Goal: Task Accomplishment & Management: Use online tool/utility

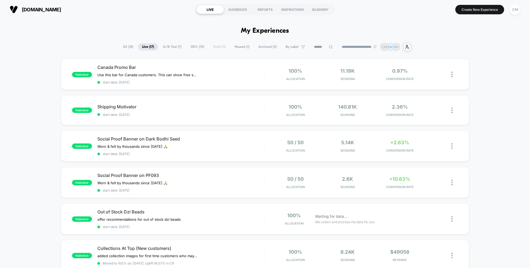
click at [149, 46] on span "Live ( 17 )" at bounding box center [148, 46] width 20 height 7
click at [361, 46] on select "**********" at bounding box center [360, 47] width 44 height 4
select select "*"
click at [338, 45] on select "**********" at bounding box center [360, 47] width 44 height 4
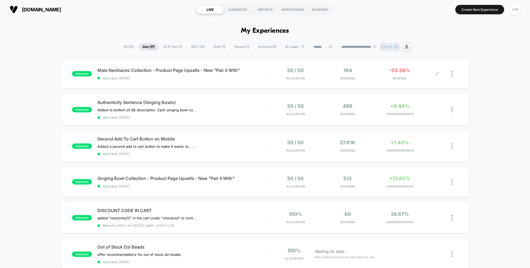
click at [268, 78] on div "50 / 50 Allocation 164 Sessions -53.59% REVENUE" at bounding box center [361, 73] width 193 height 13
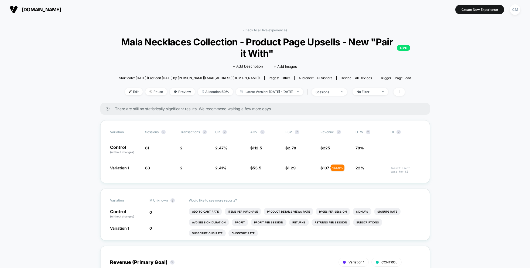
click at [129, 91] on img at bounding box center [130, 91] width 3 height 3
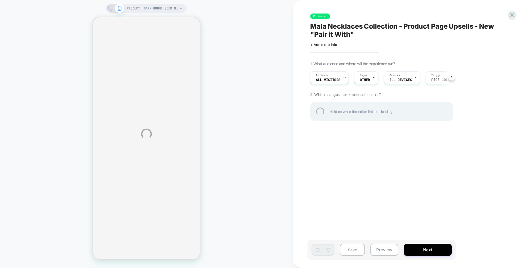
select select "**********"
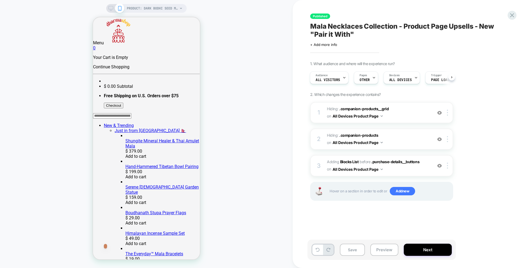
click at [422, 169] on span "#_loomi_addon_1755795133993_dup1759418102 Adding Blocks List BEFORE .purchase-d…" at bounding box center [378, 165] width 103 height 15
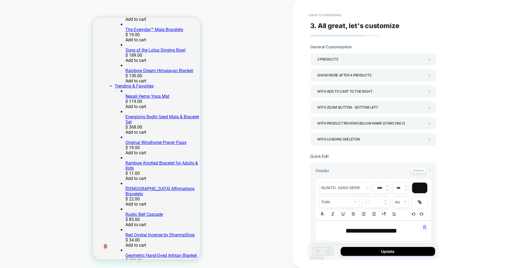
scroll to position [12, 0]
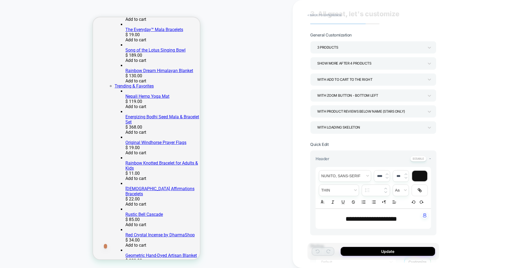
drag, startPoint x: 358, startPoint y: 219, endPoint x: 362, endPoint y: 219, distance: 4.1
click at [358, 219] on span "**********" at bounding box center [372, 218] width 52 height 6
type input "****"
drag, startPoint x: 365, startPoint y: 218, endPoint x: 342, endPoint y: 217, distance: 23.2
click at [346, 217] on span "**********" at bounding box center [372, 218] width 52 height 6
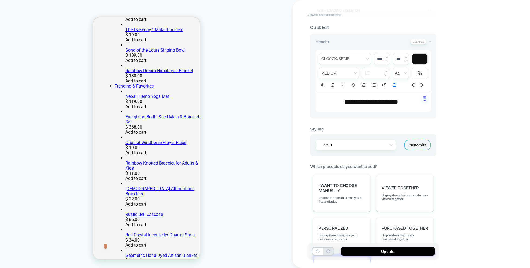
scroll to position [128, 0]
drag, startPoint x: 415, startPoint y: 144, endPoint x: 461, endPoint y: 152, distance: 46.2
click at [415, 144] on div "Customize" at bounding box center [417, 146] width 27 height 11
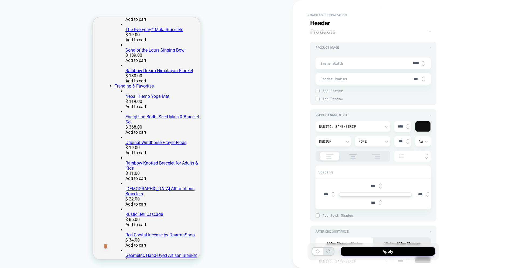
scroll to position [245, 0]
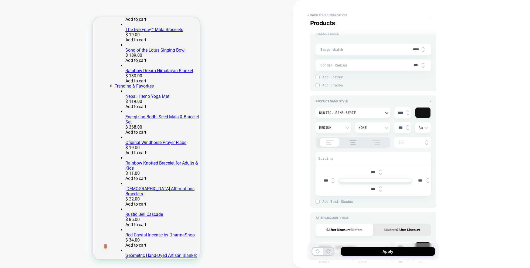
click at [356, 114] on div "Nunito, sans-serif" at bounding box center [351, 113] width 68 height 6
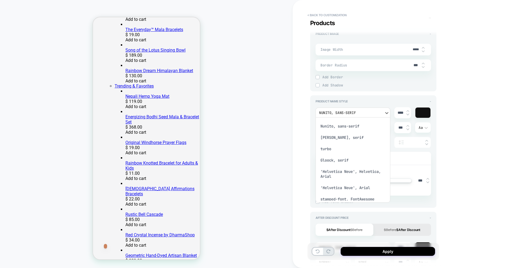
click at [345, 126] on div "Nunito, sans-serif" at bounding box center [353, 125] width 70 height 11
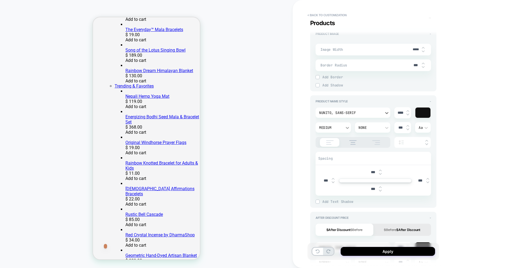
type textarea "*"
click at [391, 254] on button "Apply" at bounding box center [388, 251] width 94 height 9
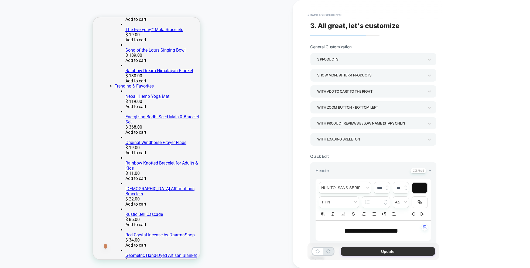
click at [395, 250] on button "Update" at bounding box center [388, 251] width 94 height 9
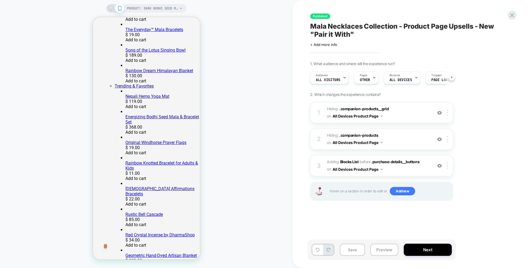
scroll to position [0, 0]
click at [436, 247] on button "Next" at bounding box center [428, 249] width 48 height 12
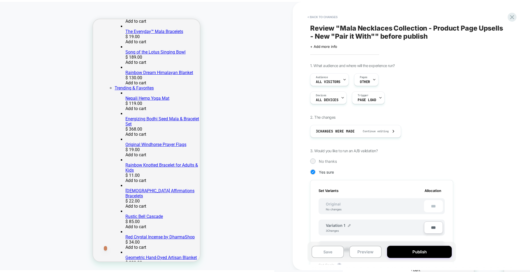
scroll to position [0, 1]
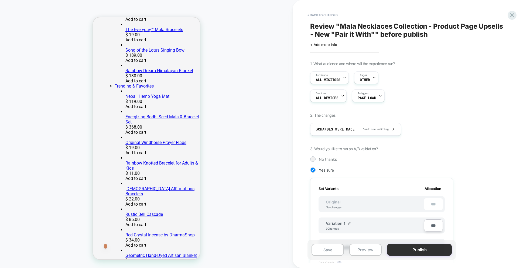
click at [424, 246] on button "Publish" at bounding box center [419, 249] width 65 height 12
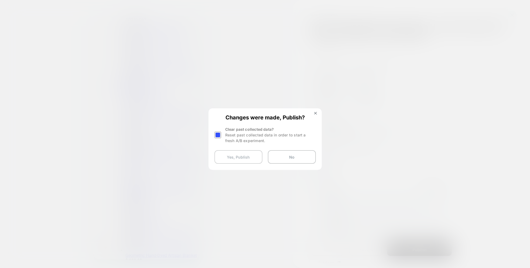
click at [240, 158] on button "Yes, Publish" at bounding box center [239, 156] width 48 height 13
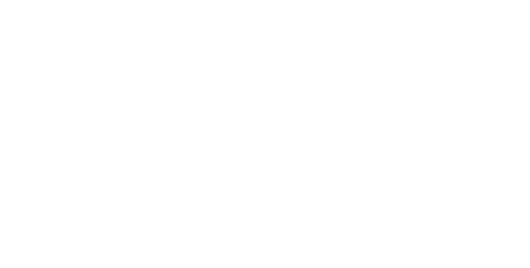
select select "*"
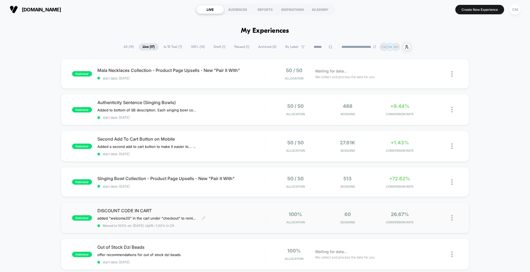
click at [250, 213] on div "DISCOUNT CODE IN CART added "welcome20" in the cart under "checkout" to remind …" at bounding box center [181, 218] width 168 height 20
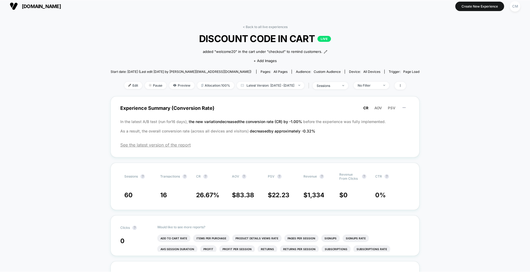
scroll to position [5, 0]
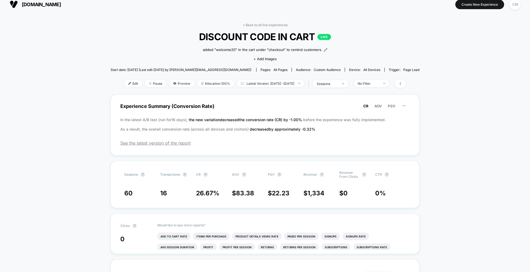
click at [48, 5] on span "[DOMAIN_NAME]" at bounding box center [41, 5] width 39 height 6
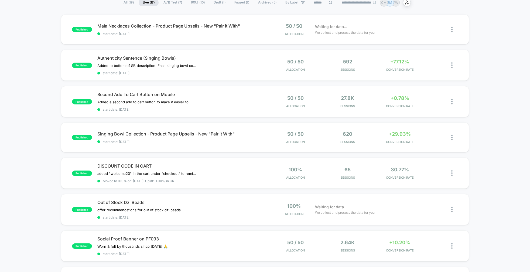
scroll to position [49, 0]
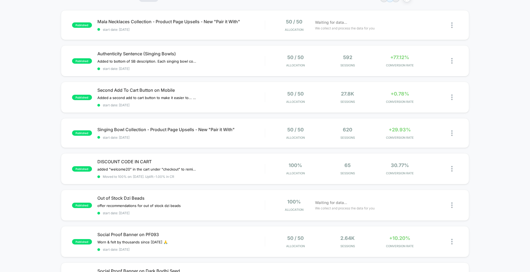
click at [509, 112] on div "published Mala Necklaces Collection - Product Page Upsells - New "Pair it With"…" at bounding box center [265, 238] width 530 height 456
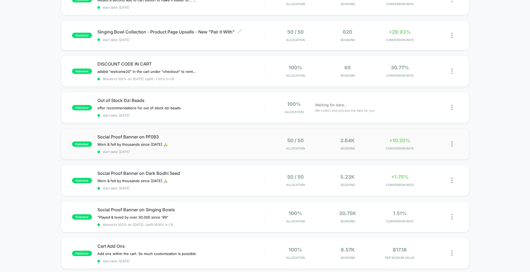
scroll to position [0, 0]
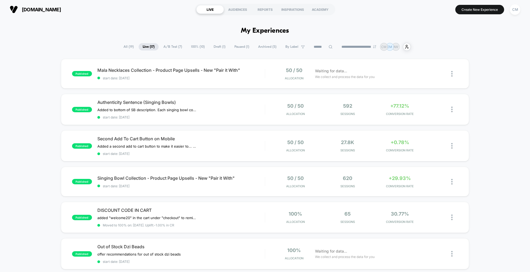
click at [170, 43] on span "A/B Test ( 7 )" at bounding box center [173, 46] width 27 height 7
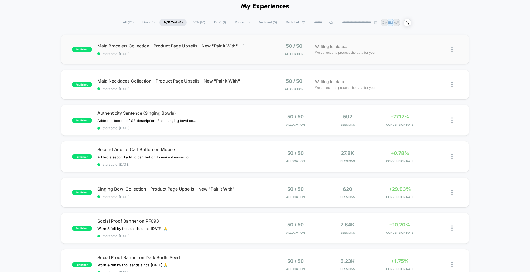
scroll to position [30, 0]
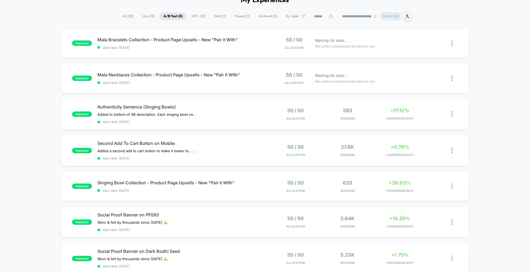
click at [363, 15] on select "**********" at bounding box center [360, 17] width 44 height 4
select select "*"
click at [338, 15] on select "**********" at bounding box center [360, 17] width 44 height 4
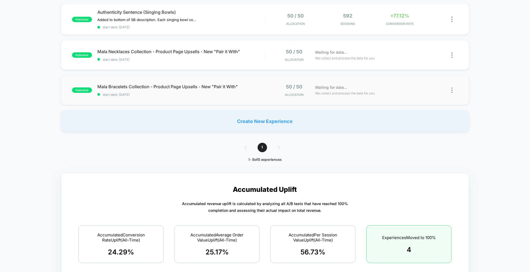
scroll to position [223, 0]
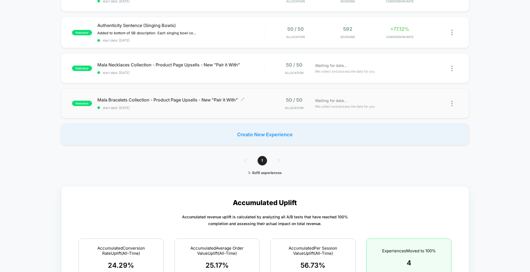
click at [259, 106] on span "start date: [DATE]" at bounding box center [181, 108] width 168 height 4
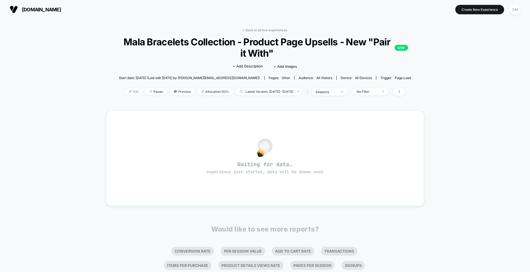
click at [129, 94] on span "Edit" at bounding box center [134, 91] width 18 height 7
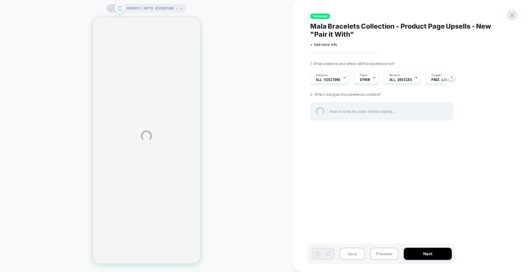
click at [509, 14] on div at bounding box center [512, 15] width 11 height 11
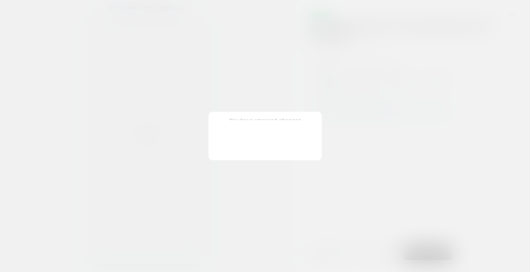
select select "**********"
click at [251, 147] on button "Discard Changes" at bounding box center [238, 149] width 49 height 17
select select "*"
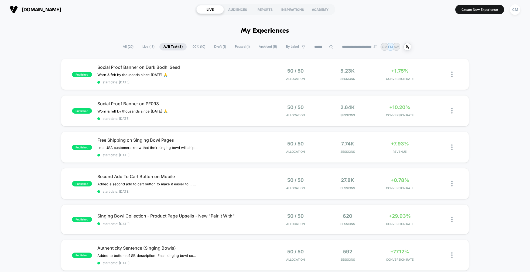
click at [220, 47] on span "Draft ( 1 )" at bounding box center [220, 46] width 20 height 7
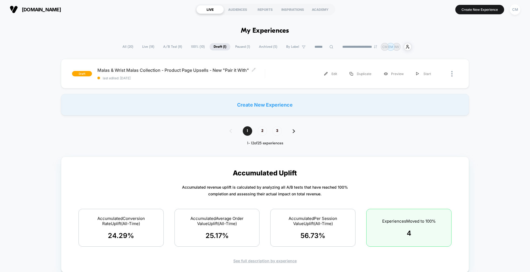
click at [152, 70] on span "Malas & Wrist Malas Collection - Product Page Upsells - New "Pair it With" Clic…" at bounding box center [181, 69] width 168 height 5
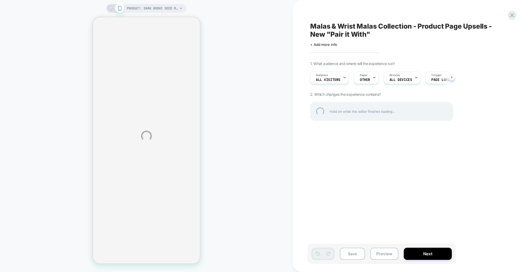
select select "**********"
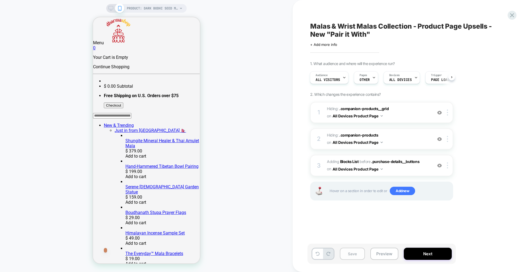
click at [351, 253] on button "Save" at bounding box center [352, 254] width 25 height 12
drag, startPoint x: 382, startPoint y: 250, endPoint x: 230, endPoint y: 98, distance: 214.9
click at [381, 250] on button "Preview" at bounding box center [385, 254] width 28 height 12
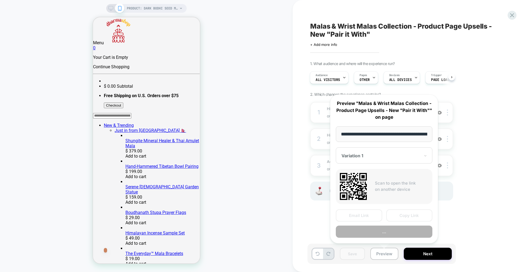
scroll to position [0, 91]
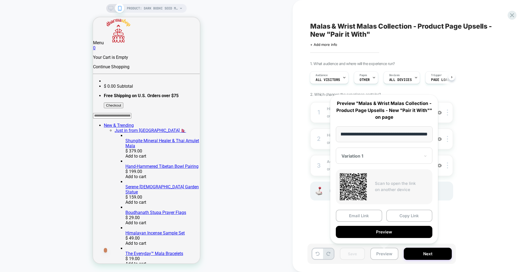
click at [385, 228] on button "Preview" at bounding box center [384, 232] width 97 height 12
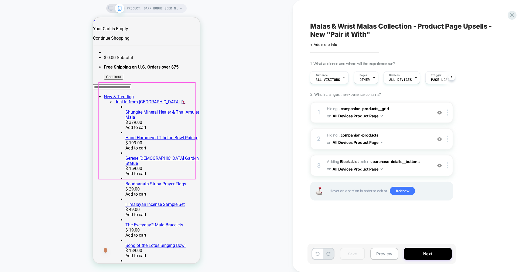
scroll to position [0, 0]
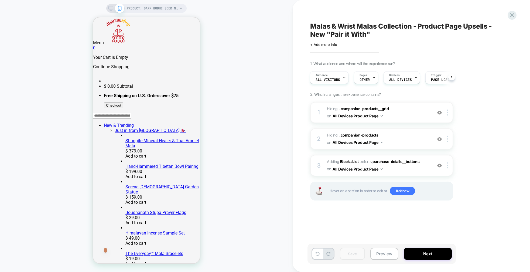
drag, startPoint x: 111, startPoint y: 9, endPoint x: 526, endPoint y: 56, distance: 417.3
click at [111, 9] on icon at bounding box center [111, 8] width 5 height 5
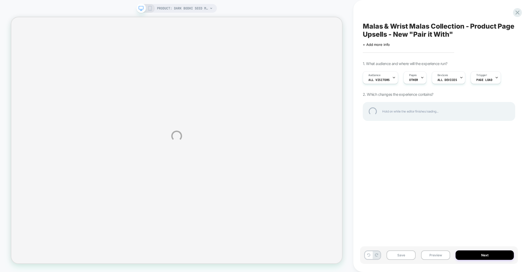
select select "**********"
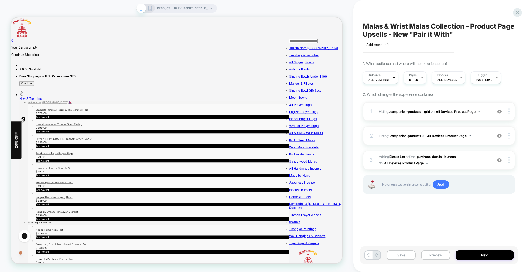
click at [482, 160] on span "#_loomi_addon_1755795133993_dup1759418102_dup1759861102 Adding Blocks List BEFO…" at bounding box center [434, 160] width 111 height 13
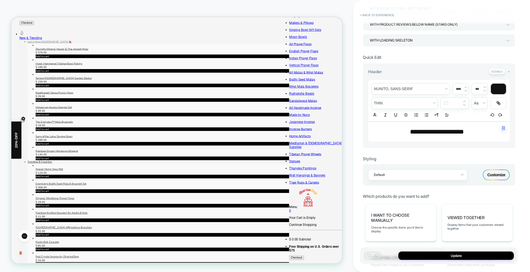
scroll to position [101, 0]
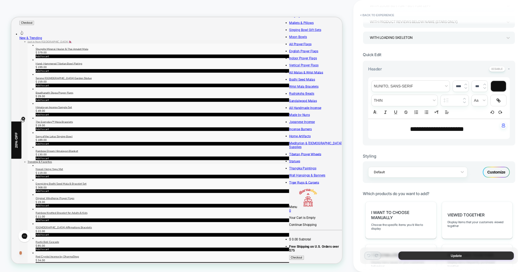
click at [461, 258] on button "Update" at bounding box center [457, 256] width 116 height 8
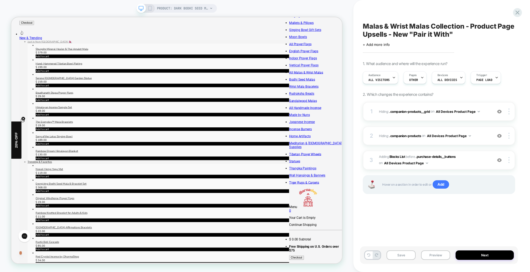
drag, startPoint x: 401, startPoint y: 255, endPoint x: 453, endPoint y: 238, distance: 55.1
click at [401, 255] on button "Save" at bounding box center [401, 254] width 29 height 9
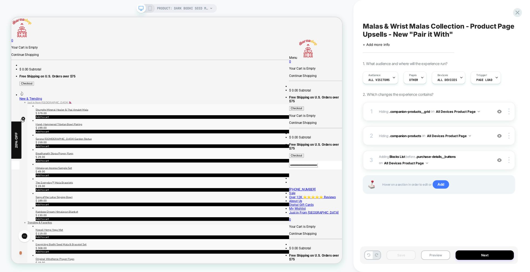
drag, startPoint x: 150, startPoint y: 6, endPoint x: 223, endPoint y: 28, distance: 76.9
click at [150, 6] on rect at bounding box center [150, 8] width 3 height 4
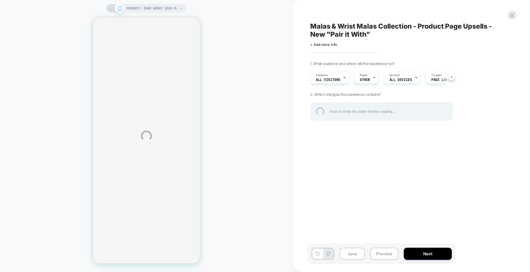
select select "**********"
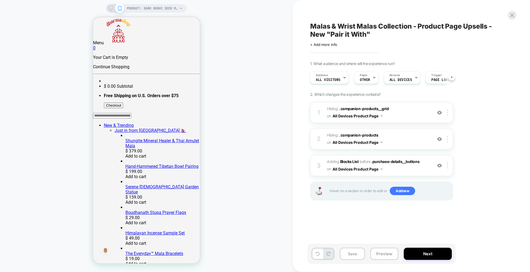
scroll to position [0, 0]
click at [364, 77] on span "Pages" at bounding box center [364, 75] width 8 height 4
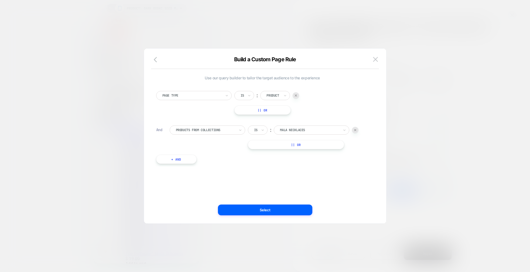
drag, startPoint x: 377, startPoint y: 58, endPoint x: 417, endPoint y: 63, distance: 40.6
click at [377, 58] on img at bounding box center [375, 59] width 5 height 5
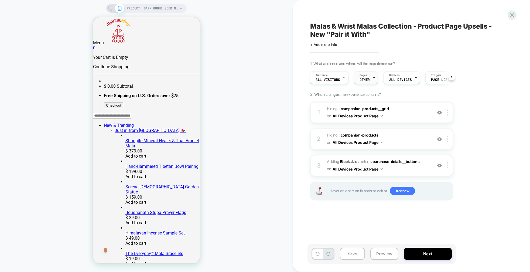
click at [363, 77] on div "Pages OTHER" at bounding box center [364, 78] width 21 height 12
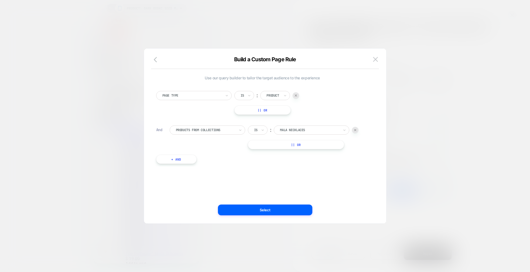
click at [378, 59] on button at bounding box center [376, 59] width 8 height 8
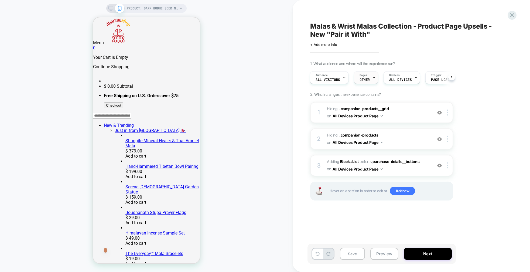
click at [370, 75] on div "Pages OTHER" at bounding box center [364, 78] width 21 height 12
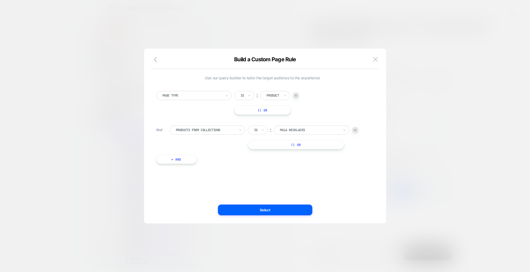
click at [481, 120] on div at bounding box center [265, 136] width 530 height 272
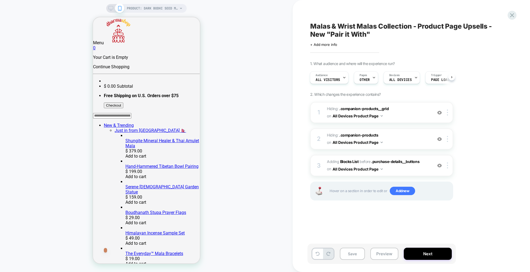
drag, startPoint x: 352, startPoint y: 256, endPoint x: 389, endPoint y: 244, distance: 38.4
click at [352, 256] on button "Save" at bounding box center [352, 254] width 25 height 12
click at [513, 14] on icon at bounding box center [512, 15] width 4 height 4
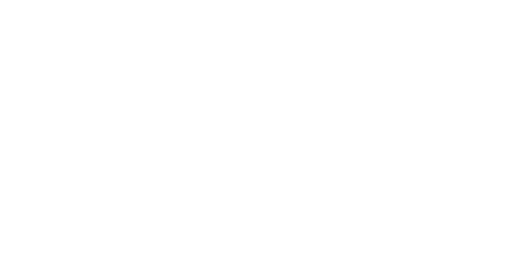
select select "*"
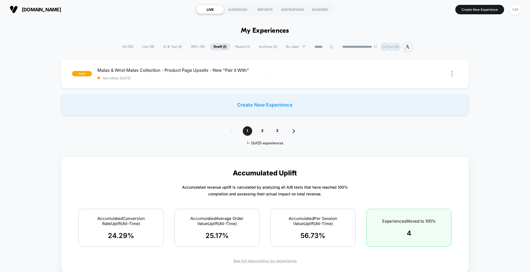
click at [149, 46] on span "Live ( 18 )" at bounding box center [148, 46] width 20 height 7
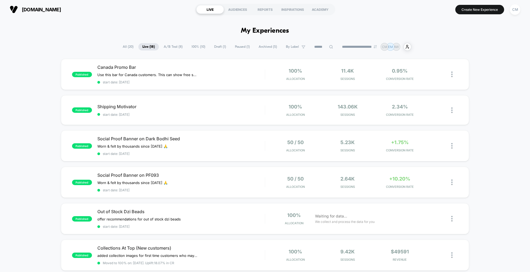
click at [170, 48] on span "A/B Test ( 8 )" at bounding box center [173, 46] width 27 height 7
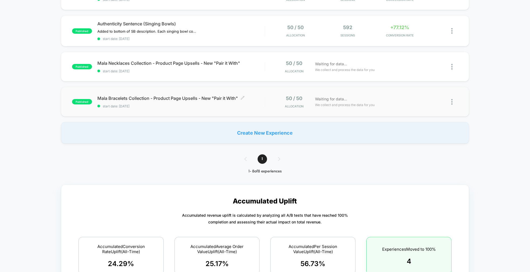
scroll to position [223, 0]
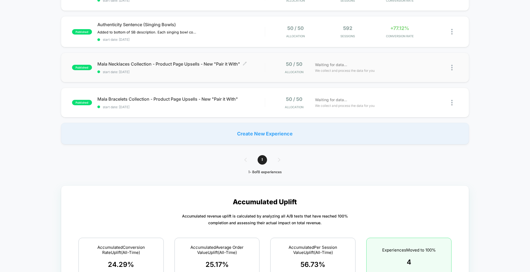
click at [265, 69] on div at bounding box center [265, 67] width 1 height 9
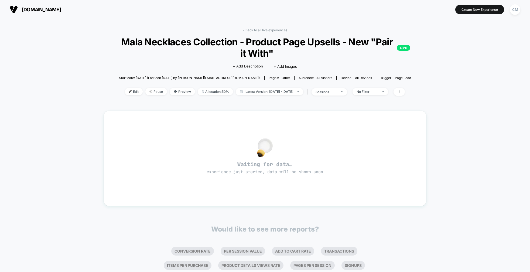
click at [125, 93] on span "Edit" at bounding box center [134, 91] width 18 height 7
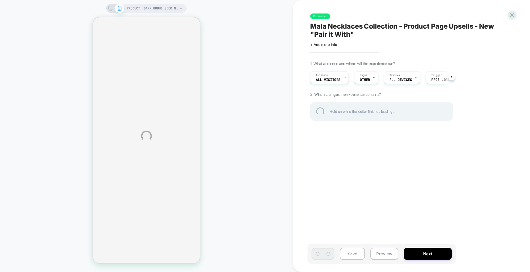
select select "**********"
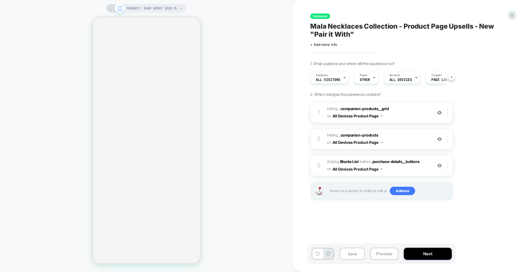
select select "**********"
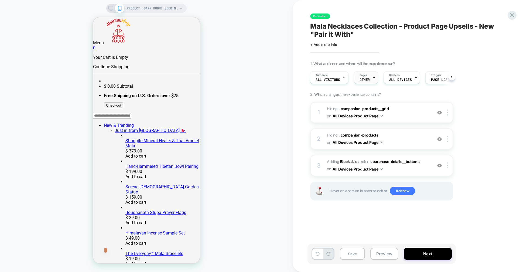
click at [371, 76] on div "Pages OTHER" at bounding box center [364, 78] width 21 height 12
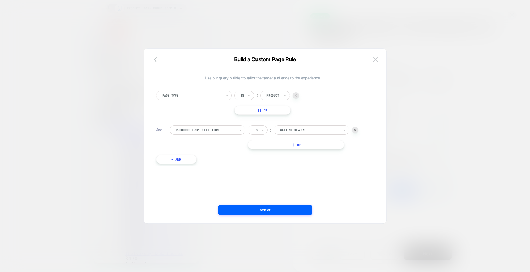
drag, startPoint x: 479, startPoint y: 46, endPoint x: 369, endPoint y: 55, distance: 109.7
click at [479, 46] on div at bounding box center [265, 136] width 530 height 272
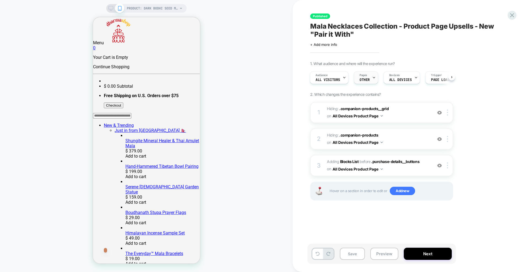
click at [366, 74] on span "Pages" at bounding box center [364, 75] width 8 height 4
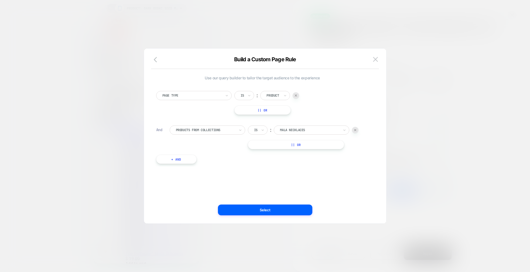
click at [480, 109] on div at bounding box center [265, 136] width 530 height 272
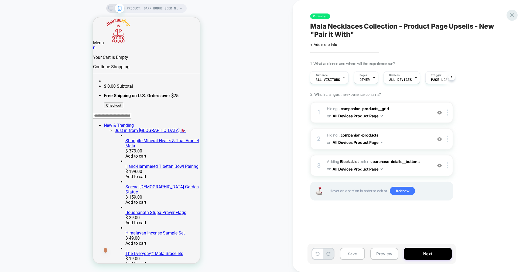
click at [511, 14] on icon at bounding box center [512, 15] width 7 height 7
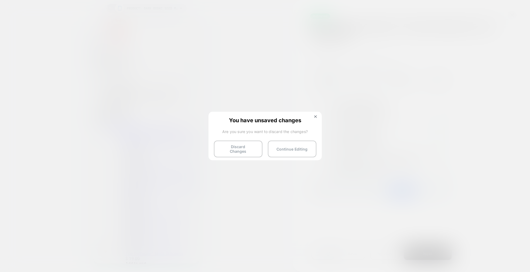
click at [234, 145] on button "Discard Changes" at bounding box center [238, 149] width 49 height 17
select select "*"
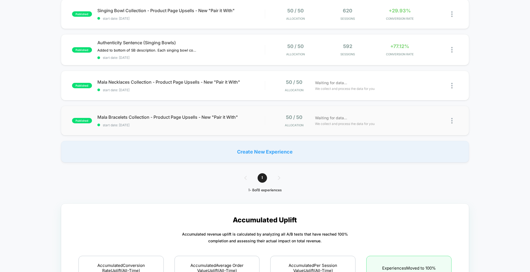
scroll to position [204, 0]
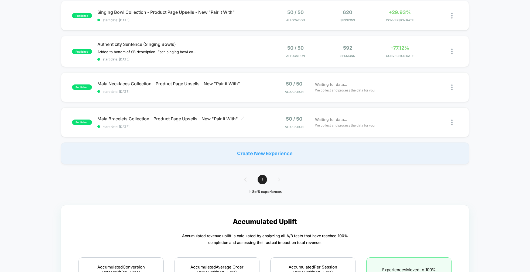
click at [262, 121] on div "Mala Bracelets Collection - Product Page Upsells - New "Pair it With" Click to …" at bounding box center [181, 122] width 168 height 13
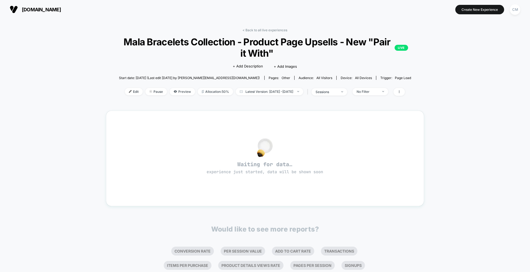
click at [127, 92] on span "Edit" at bounding box center [134, 91] width 18 height 7
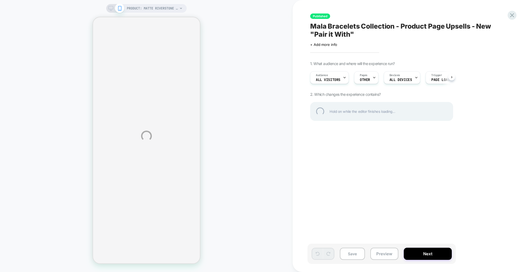
select select "**********"
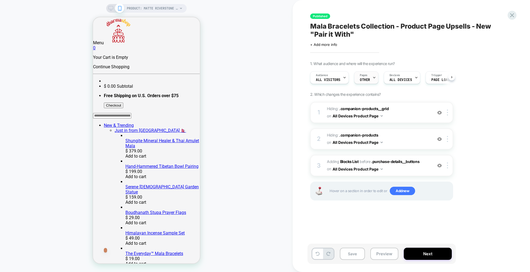
scroll to position [0, 0]
click at [365, 77] on div "Pages OTHER" at bounding box center [364, 78] width 21 height 12
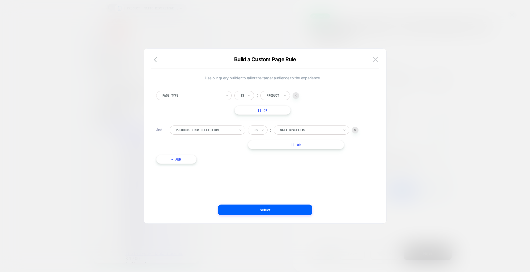
click at [377, 58] on img at bounding box center [375, 59] width 5 height 5
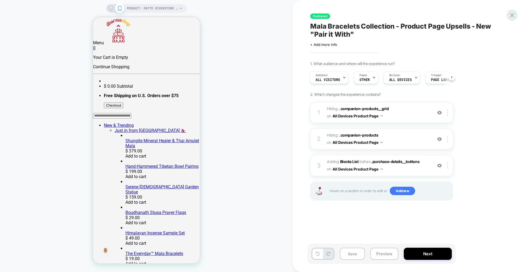
click at [512, 14] on icon at bounding box center [512, 15] width 7 height 7
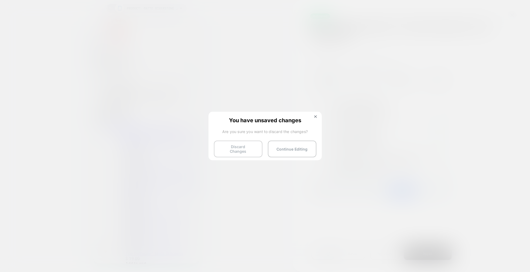
click at [254, 148] on button "Discard Changes" at bounding box center [238, 149] width 49 height 17
select select "*"
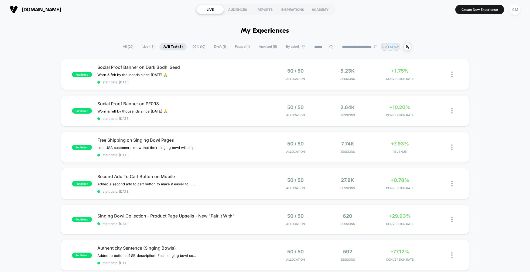
click at [220, 47] on span "Draft ( 1 )" at bounding box center [220, 46] width 20 height 7
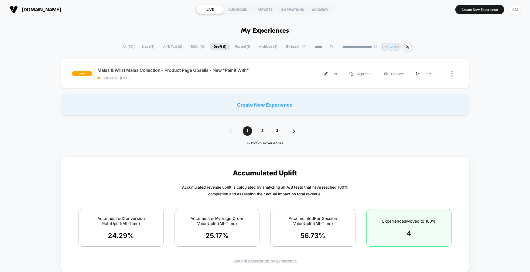
click at [278, 72] on div "Edit Duplicate Preview Start" at bounding box center [354, 74] width 167 height 12
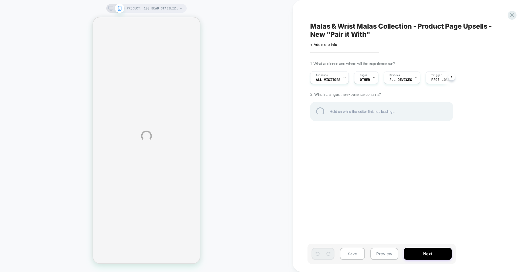
select select "**********"
click at [367, 76] on div "PRODUCT: 108 Bead Stabilizing Lava Rock Mala PRODUCT: 108 Bead Stabilizing Lava…" at bounding box center [265, 136] width 530 height 272
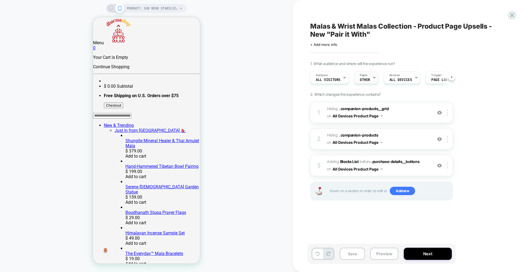
scroll to position [0, 0]
click at [369, 78] on div "Pages OTHER" at bounding box center [364, 78] width 21 height 12
